Goal: Task Accomplishment & Management: Manage account settings

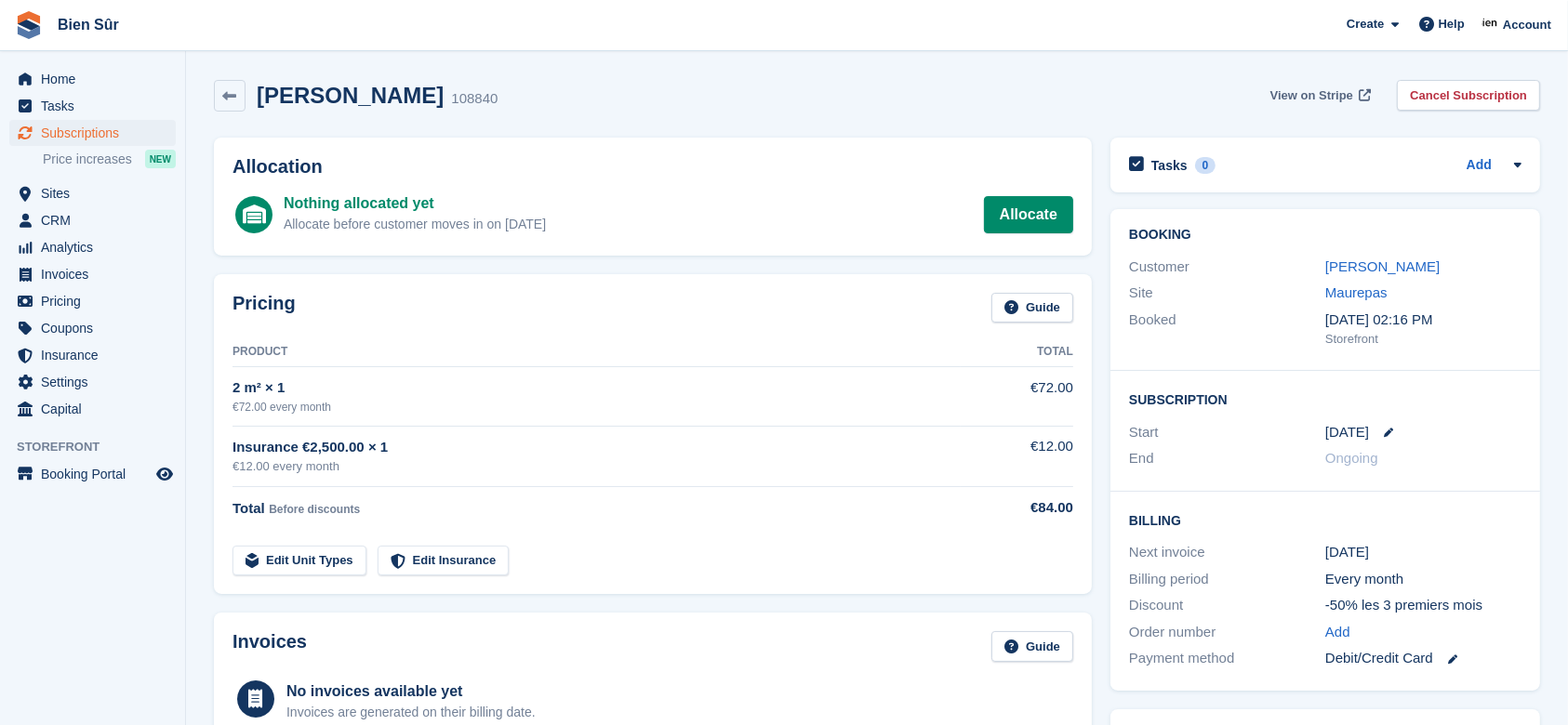
click at [1316, 94] on span "View on Stripe" at bounding box center [1311, 95] width 83 height 18
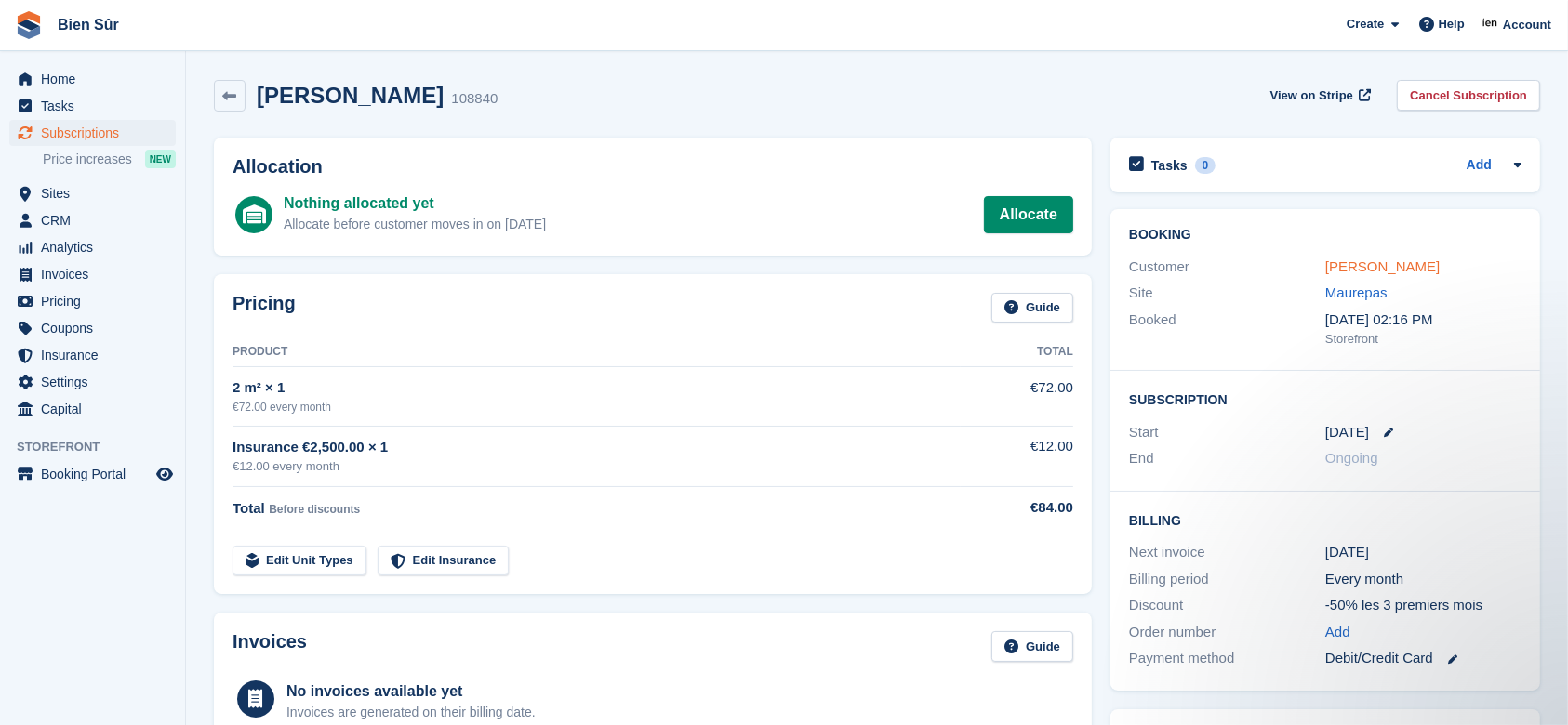
click at [1404, 273] on link "[PERSON_NAME]" at bounding box center [1381, 267] width 114 height 16
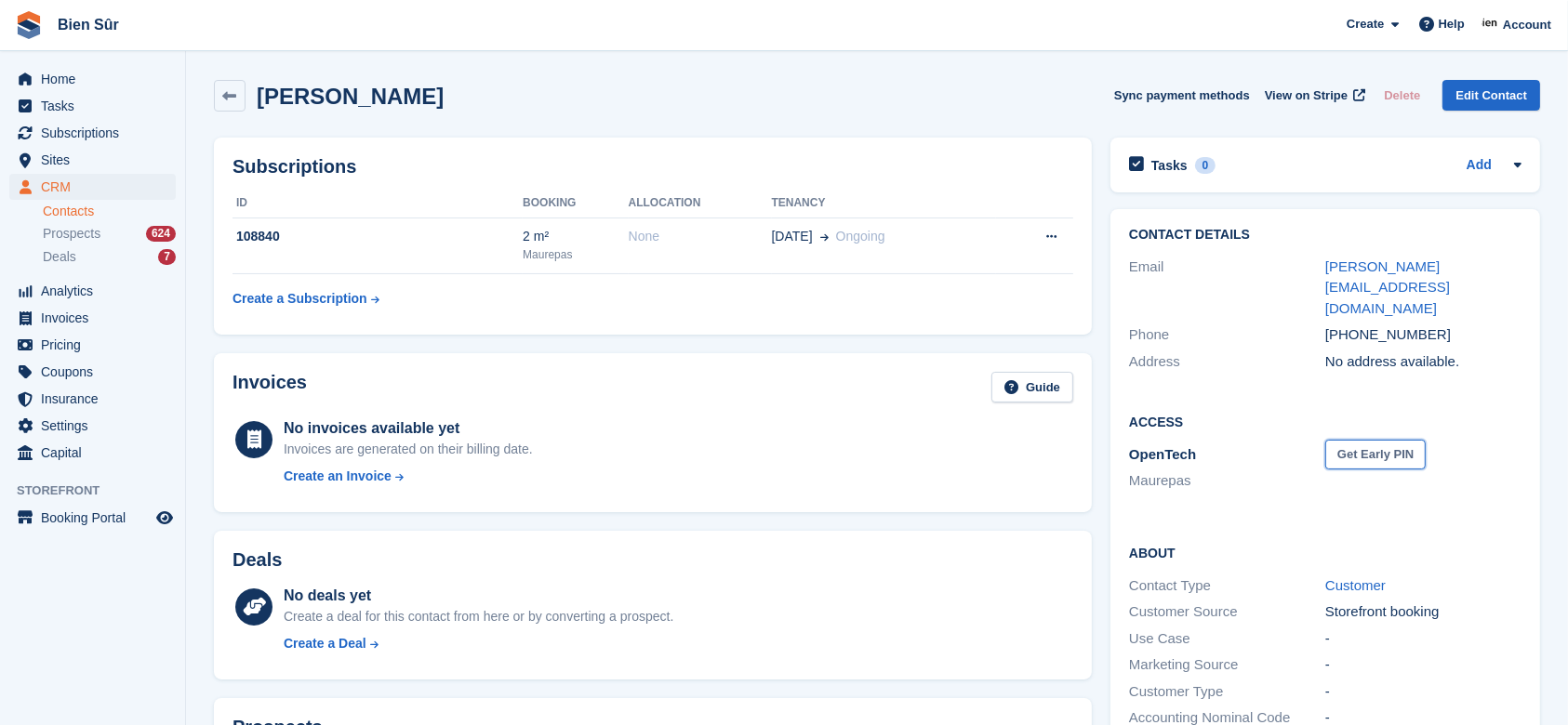
click at [1363, 440] on button "Get Early PIN" at bounding box center [1374, 455] width 100 height 31
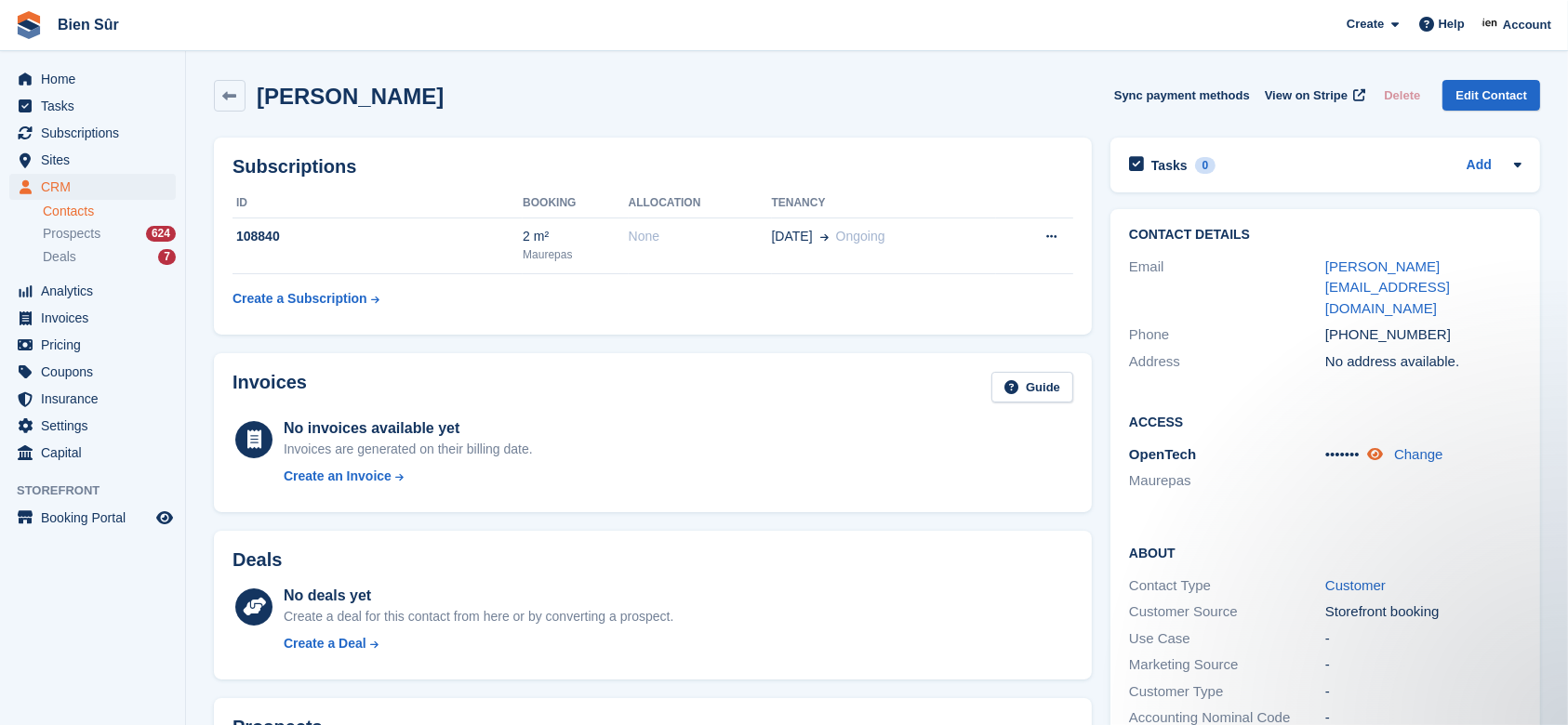
click at [1386, 447] on link at bounding box center [1376, 454] width 19 height 16
drag, startPoint x: 1369, startPoint y: 412, endPoint x: 1328, endPoint y: 410, distance: 41.0
click at [1328, 445] on div "791028 Change" at bounding box center [1423, 455] width 197 height 21
copy span "791028"
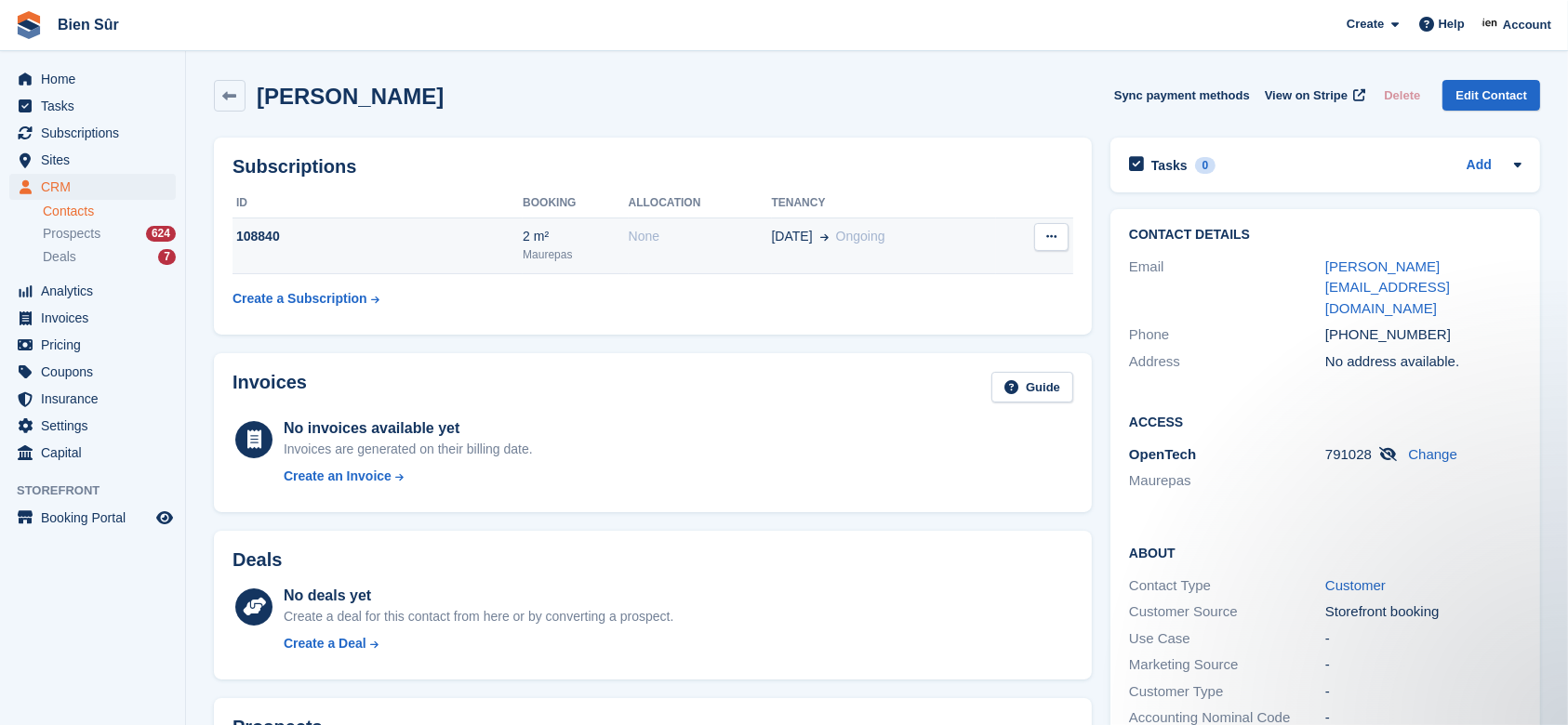
click at [461, 247] on td "108840" at bounding box center [378, 246] width 290 height 56
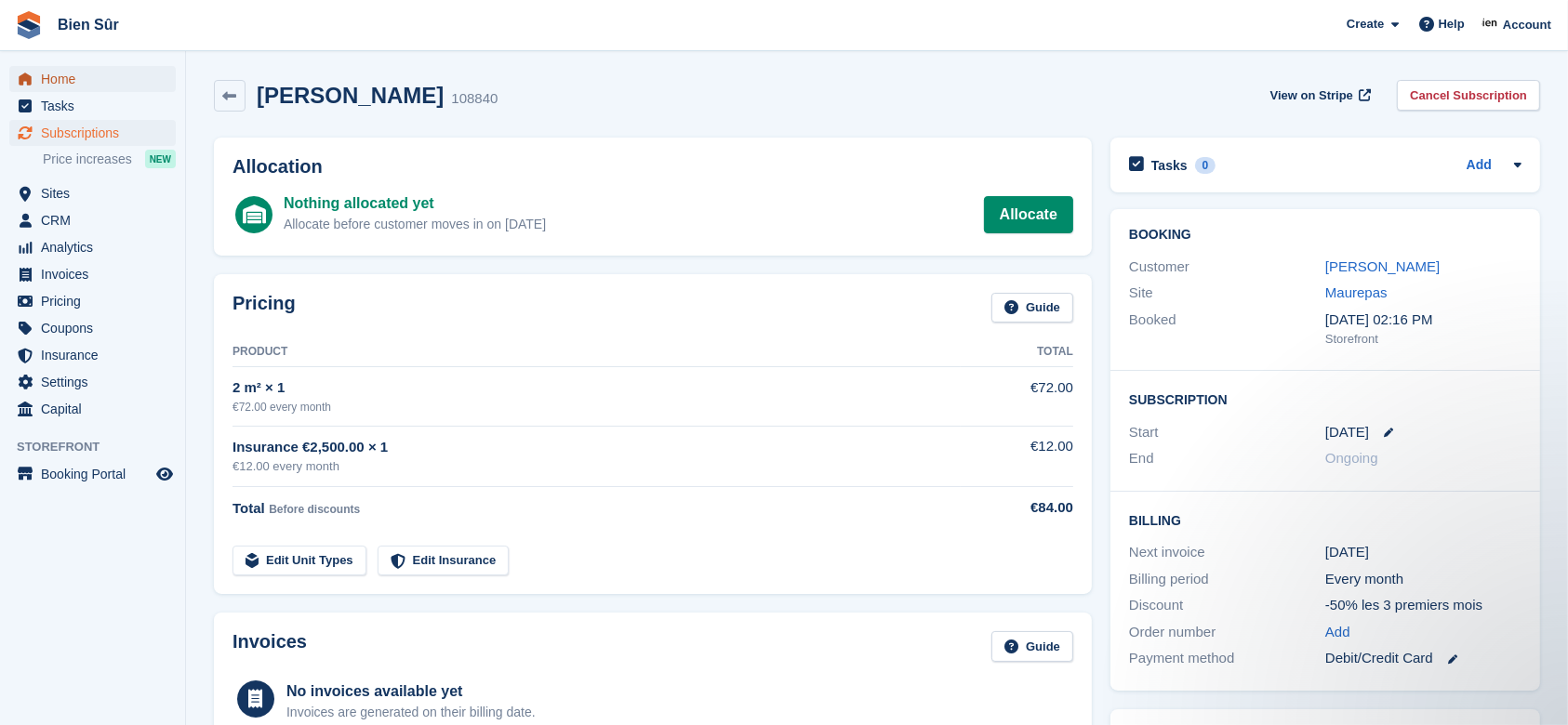
click at [57, 71] on span "Home" at bounding box center [96, 79] width 112 height 26
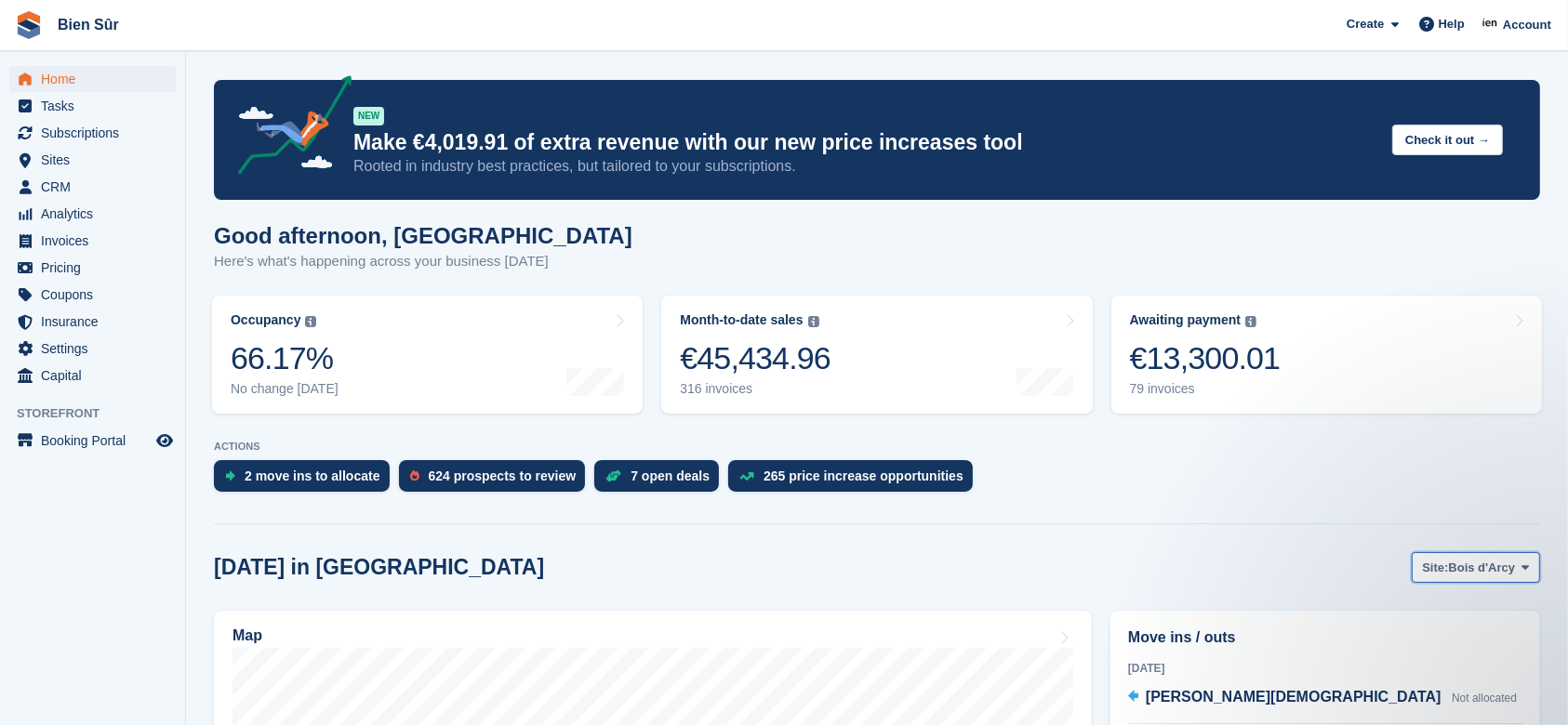
click at [1477, 565] on span "Bois d'Arcy" at bounding box center [1481, 567] width 67 height 18
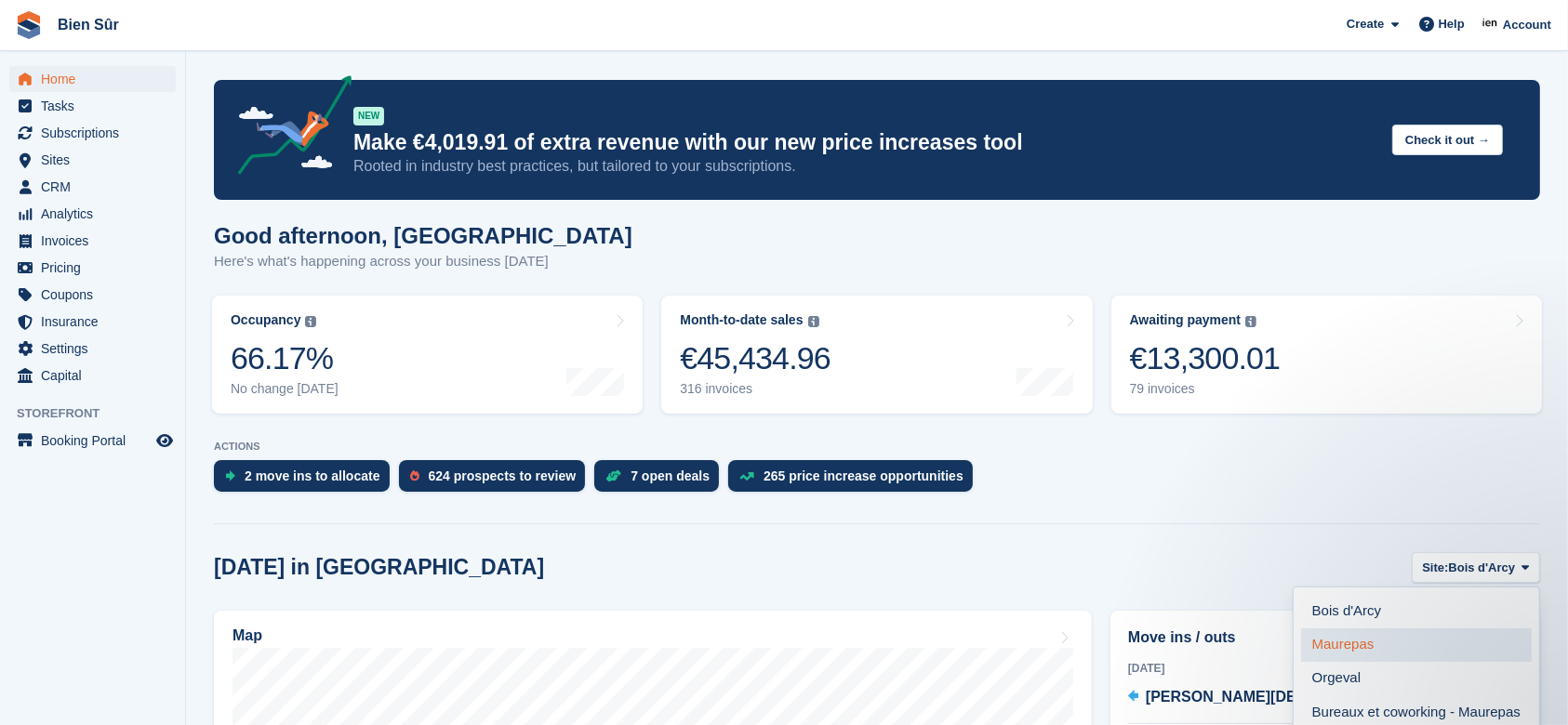
click at [1413, 659] on link "Maurepas" at bounding box center [1415, 645] width 231 height 33
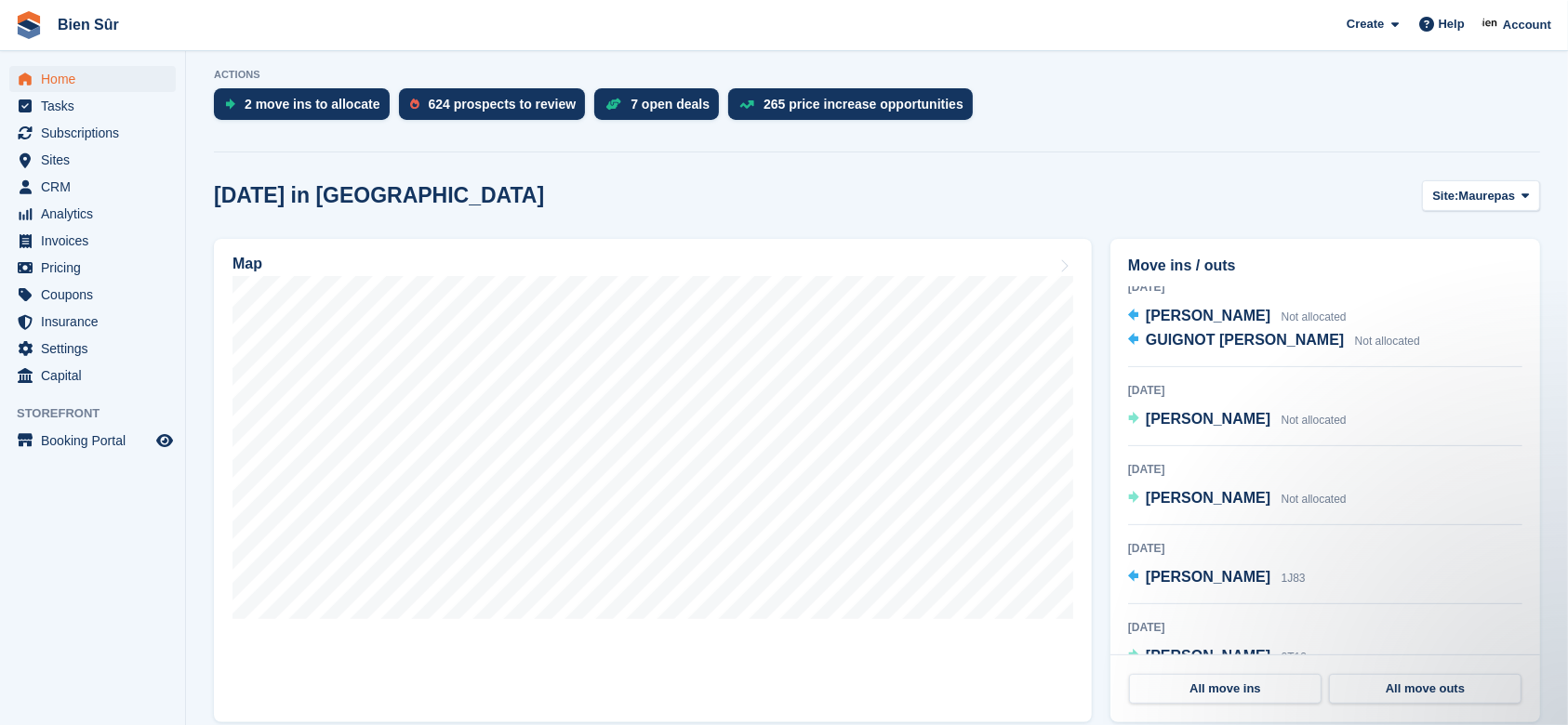
scroll to position [233, 0]
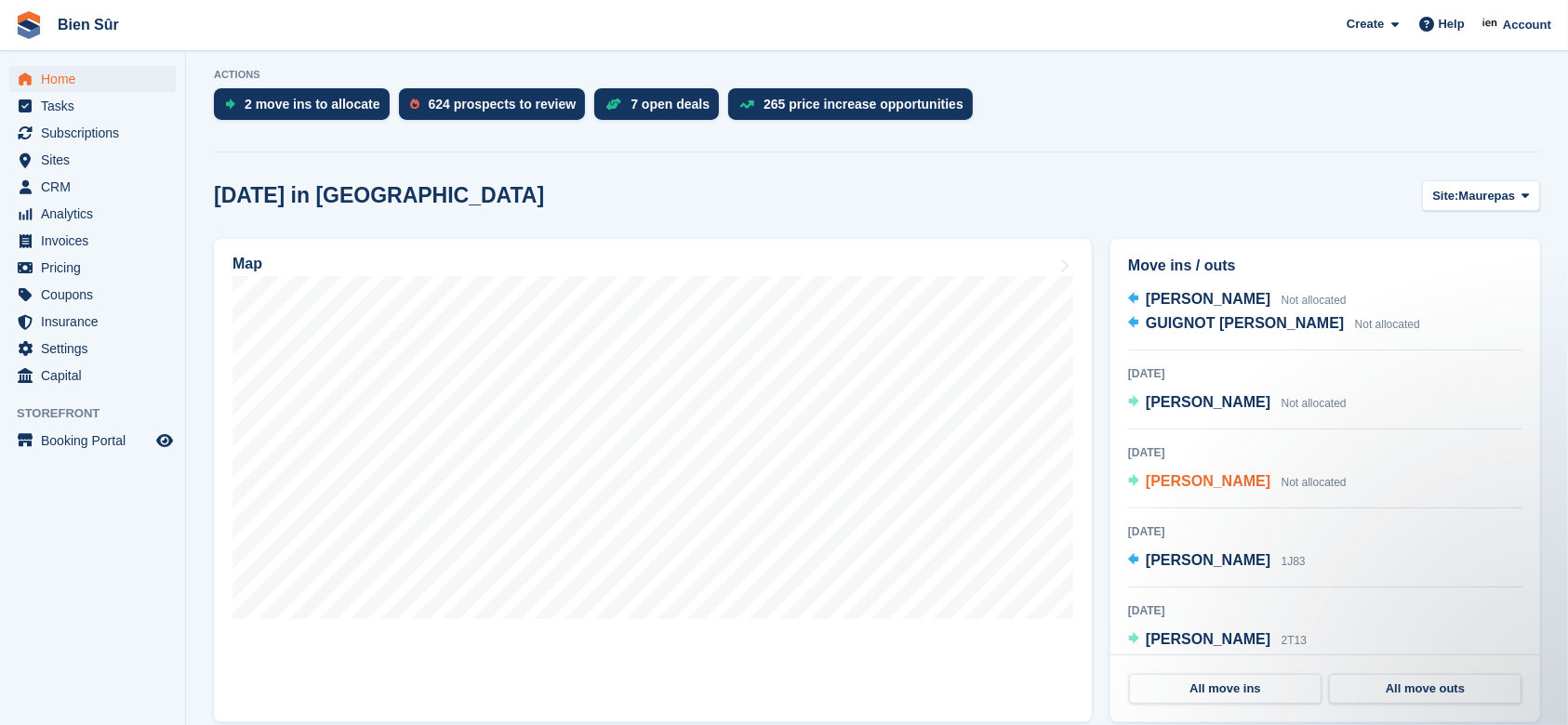
click at [1231, 480] on span "[PERSON_NAME]" at bounding box center [1208, 481] width 125 height 16
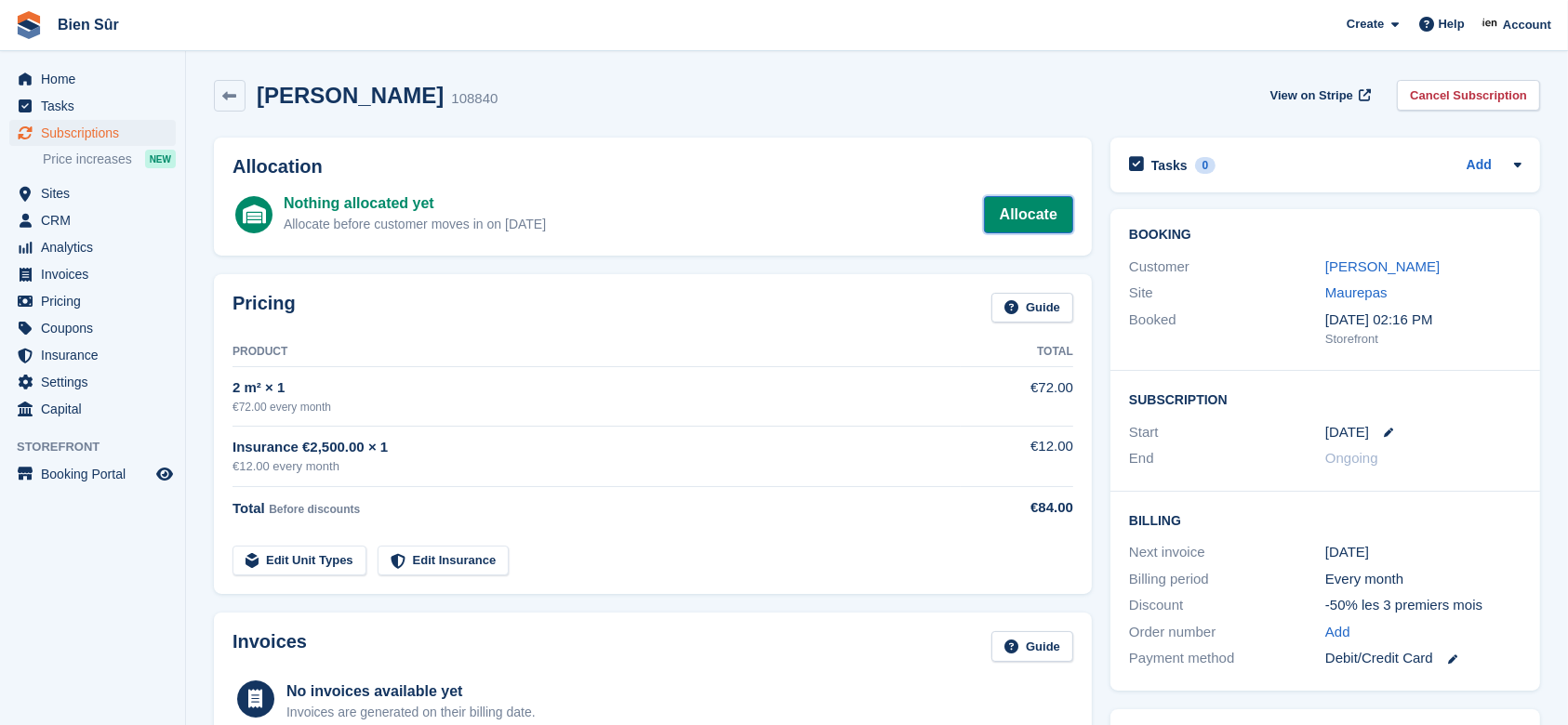
click at [1004, 214] on link "Allocate" at bounding box center [1029, 215] width 90 height 37
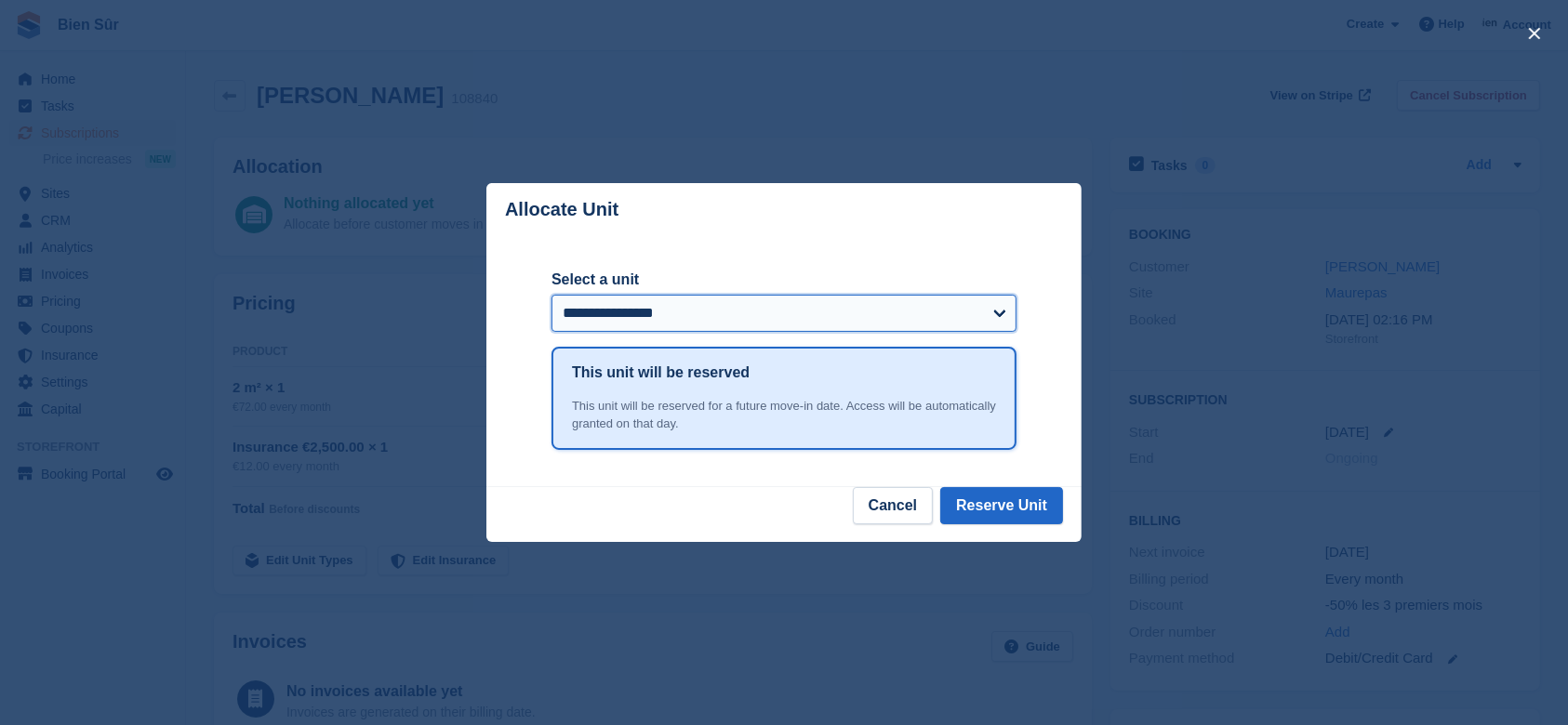
click at [773, 326] on select "**********" at bounding box center [784, 313] width 465 height 37
select select "*****"
click at [551, 296] on select "**********" at bounding box center [784, 313] width 465 height 37
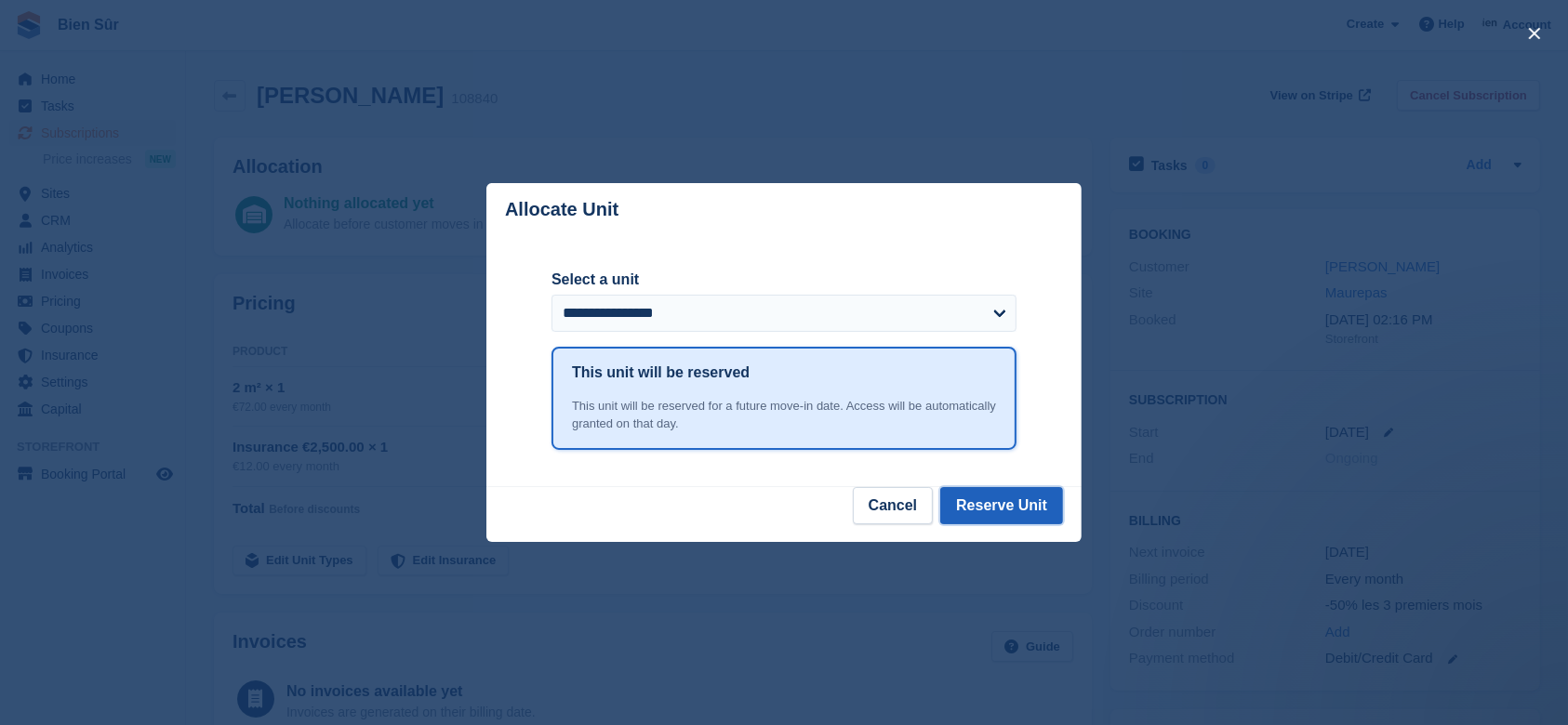
click at [999, 502] on button "Reserve Unit" at bounding box center [1002, 506] width 123 height 37
